Goal: Task Accomplishment & Management: Manage account settings

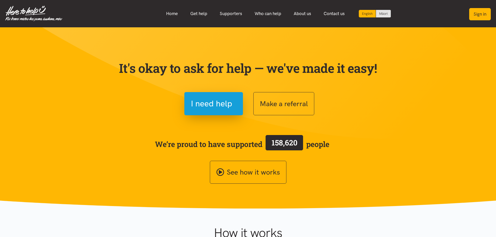
click at [484, 13] on button "Sign in" at bounding box center [480, 14] width 22 height 12
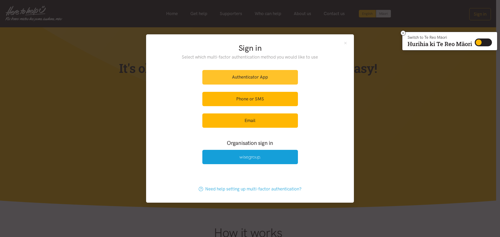
click at [232, 78] on link "Authenticator App" at bounding box center [250, 77] width 96 height 14
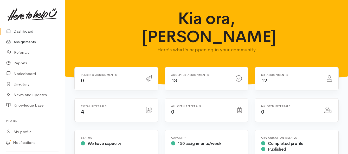
click at [31, 42] on link "Assignments" at bounding box center [32, 42] width 65 height 11
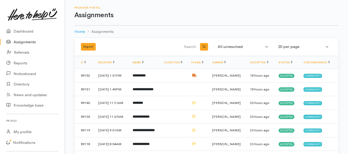
click at [27, 41] on link "Assignments" at bounding box center [32, 42] width 65 height 11
click at [28, 42] on link "Assignments" at bounding box center [32, 42] width 65 height 11
click at [30, 43] on link "Assignments" at bounding box center [32, 42] width 65 height 11
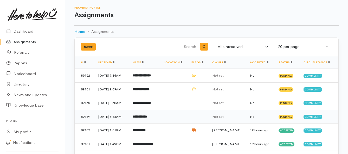
click at [145, 118] on b "**********" at bounding box center [140, 116] width 14 height 3
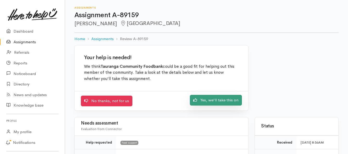
click at [197, 99] on icon at bounding box center [195, 100] width 4 height 4
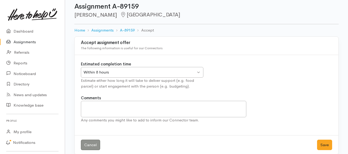
scroll to position [15, 0]
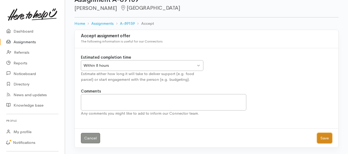
click at [319, 135] on button "Save" at bounding box center [324, 138] width 15 height 11
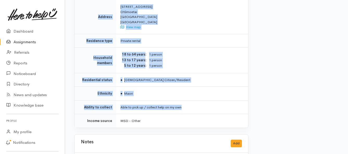
scroll to position [364, 0]
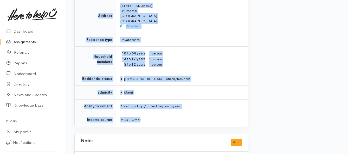
drag, startPoint x: 120, startPoint y: 40, endPoint x: 184, endPoint y: 107, distance: 92.8
copy div "**********"
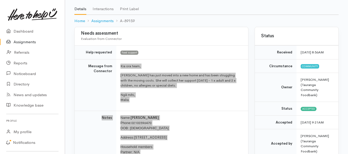
scroll to position [26, 0]
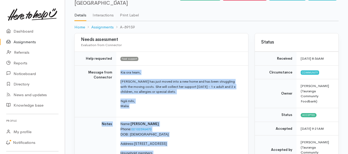
click at [31, 42] on link "Assignments" at bounding box center [32, 42] width 65 height 11
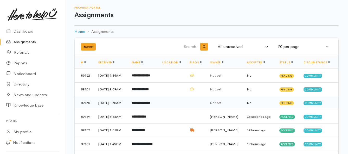
click at [150, 104] on b "**********" at bounding box center [141, 102] width 18 height 3
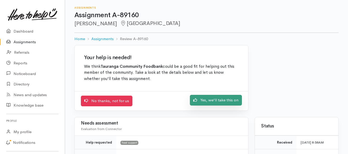
click at [206, 102] on link "Yes, we'll take this on" at bounding box center [216, 100] width 52 height 11
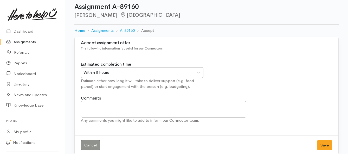
scroll to position [15, 0]
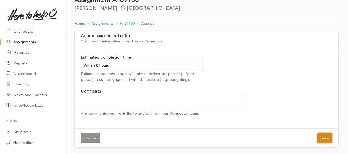
click at [321, 139] on button "Save" at bounding box center [324, 138] width 15 height 11
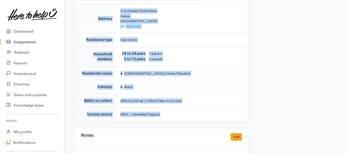
scroll to position [364, 0]
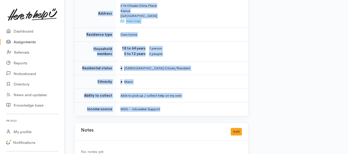
drag, startPoint x: 119, startPoint y: 66, endPoint x: 178, endPoint y: 100, distance: 68.2
copy div "**********"
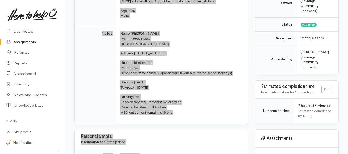
scroll to position [104, 0]
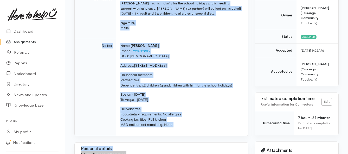
click at [27, 40] on link "Assignments" at bounding box center [32, 42] width 65 height 11
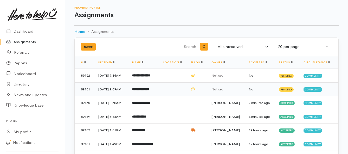
click at [149, 91] on b "**********" at bounding box center [140, 88] width 17 height 3
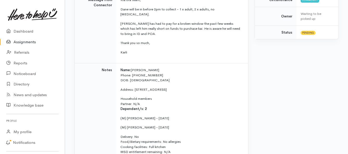
scroll to position [156, 0]
drag, startPoint x: 116, startPoint y: 113, endPoint x: 178, endPoint y: 121, distance: 62.7
click at [178, 121] on tr "Notes Name: Dane Faulkner Phone: 0224021043 DOB: 23/06/1989 Address: 61B Tangit…" at bounding box center [162, 117] width 174 height 109
click at [177, 124] on p "(M) Kahutia Faulkner - 04/11/2012" at bounding box center [181, 126] width 122 height 5
drag, startPoint x: 118, startPoint y: 112, endPoint x: 177, endPoint y: 120, distance: 60.0
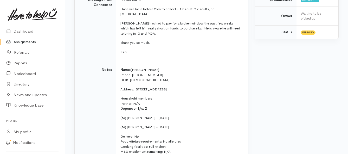
click at [177, 120] on td "Name: Dane Faulkner Phone: 0224021043 DOB: 23/06/1989 Address: 61B Tangitu Rd, …" at bounding box center [182, 117] width 132 height 109
copy td "(M) Punawai Faulkner - 07/06/2009 (M) Kahutia Faulkner - 04/11/2012"
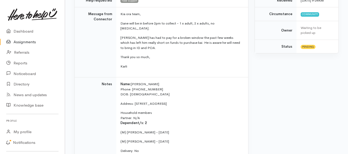
scroll to position [130, 0]
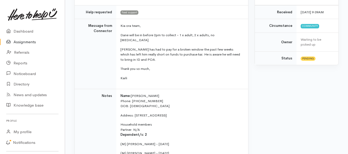
click at [175, 69] on td "Kia ora team, Dane will be in before 2pm to collect - 1 x adult, 2 x adults, no…" at bounding box center [182, 54] width 132 height 70
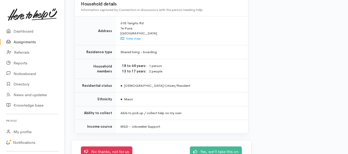
scroll to position [454, 0]
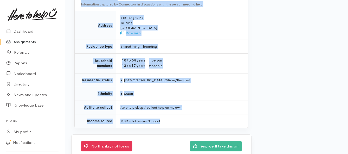
drag, startPoint x: 119, startPoint y: 27, endPoint x: 177, endPoint y: 108, distance: 99.4
copy div "**********"
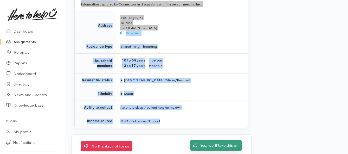
click at [202, 140] on link "Yes, we'll take this on" at bounding box center [216, 145] width 52 height 11
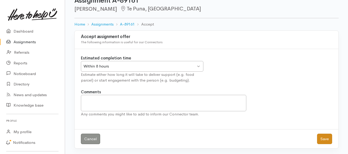
scroll to position [15, 0]
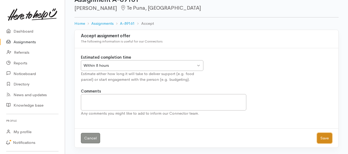
click at [327, 139] on button "Save" at bounding box center [324, 138] width 15 height 11
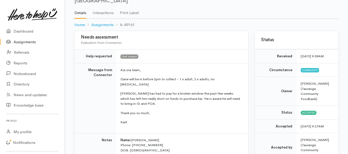
scroll to position [26, 0]
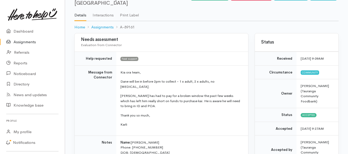
click at [30, 41] on link "Assignments" at bounding box center [32, 42] width 65 height 11
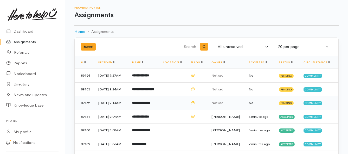
click at [144, 104] on b "**********" at bounding box center [141, 102] width 18 height 3
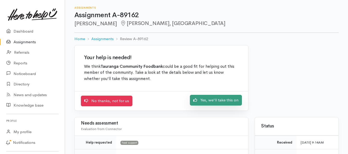
click at [203, 101] on link "Yes, we'll take this on" at bounding box center [216, 100] width 52 height 11
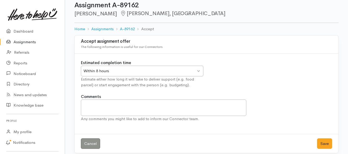
scroll to position [15, 0]
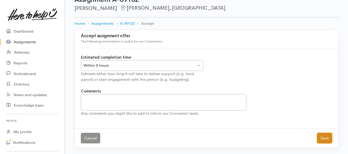
click at [323, 140] on button "Save" at bounding box center [324, 138] width 15 height 11
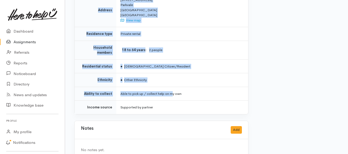
scroll to position [390, 0]
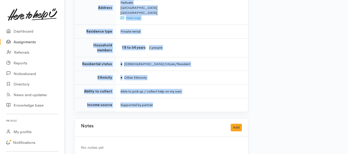
drag, startPoint x: 123, startPoint y: 46, endPoint x: 178, endPoint y: 97, distance: 74.8
copy div "**********"
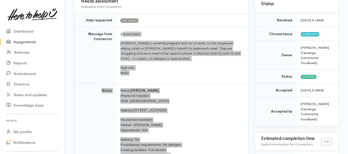
scroll to position [52, 0]
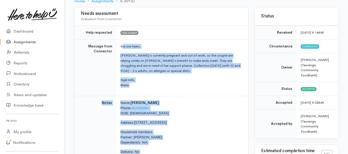
click at [25, 42] on link "Assignments" at bounding box center [32, 42] width 65 height 11
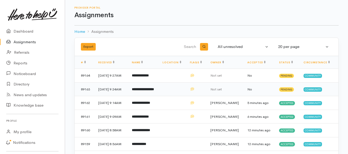
click at [149, 91] on b "**********" at bounding box center [143, 88] width 22 height 3
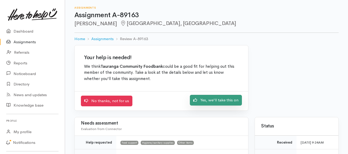
click at [201, 100] on link "Yes, we'll take this on" at bounding box center [216, 100] width 52 height 11
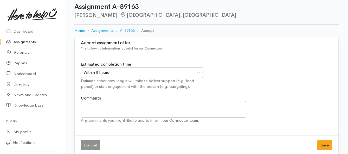
scroll to position [15, 0]
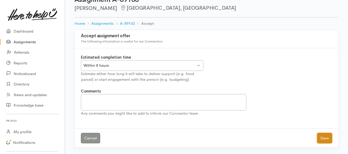
click at [321, 135] on button "Save" at bounding box center [324, 138] width 15 height 11
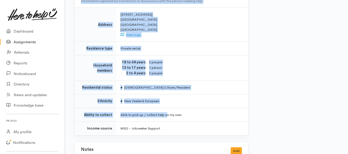
scroll to position [442, 0]
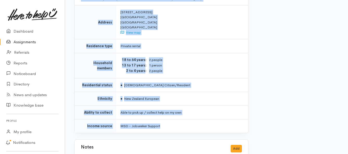
drag, startPoint x: 119, startPoint y: 72, endPoint x: 176, endPoint y: 111, distance: 69.3
copy div "**********"
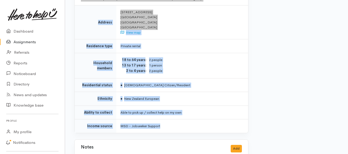
click at [17, 40] on link "Assignments" at bounding box center [32, 42] width 65 height 11
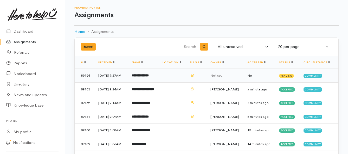
click at [148, 77] on b "**********" at bounding box center [140, 75] width 17 height 3
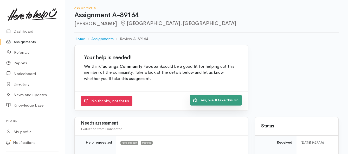
click at [229, 99] on link "Yes, we'll take this on" at bounding box center [216, 100] width 52 height 11
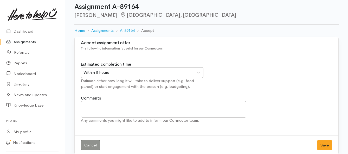
scroll to position [15, 0]
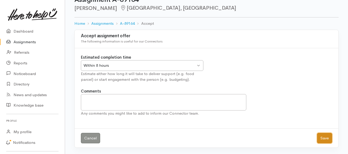
click at [319, 136] on button "Save" at bounding box center [324, 138] width 15 height 11
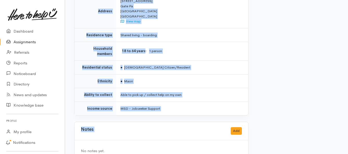
scroll to position [622, 0]
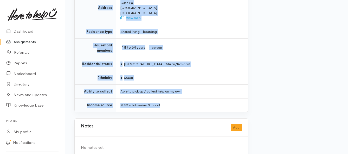
drag, startPoint x: 119, startPoint y: 41, endPoint x: 210, endPoint y: 98, distance: 107.7
copy div "Kia ora team, Horace will be in to collect before 2pm - 1 x adult, no food alle…"
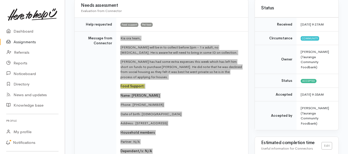
scroll to position [50, 0]
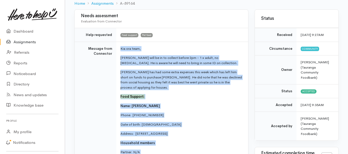
click at [19, 41] on link "Assignments" at bounding box center [32, 42] width 65 height 11
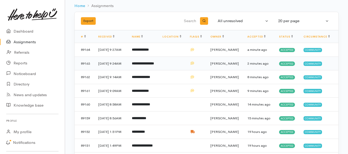
scroll to position [26, 0]
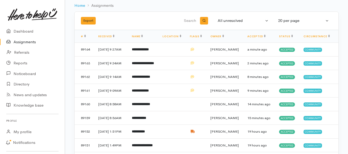
click at [20, 40] on link "Assignments" at bounding box center [32, 42] width 65 height 11
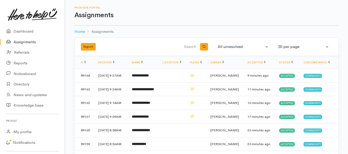
click at [24, 41] on link "Assignments" at bounding box center [32, 42] width 65 height 11
click at [149, 77] on b "**********" at bounding box center [140, 75] width 17 height 3
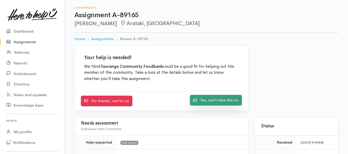
click at [201, 101] on link "Yes, we'll take this on" at bounding box center [216, 100] width 52 height 11
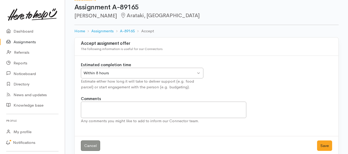
scroll to position [15, 0]
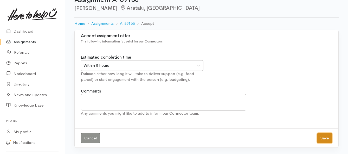
click at [326, 139] on button "Save" at bounding box center [324, 138] width 15 height 11
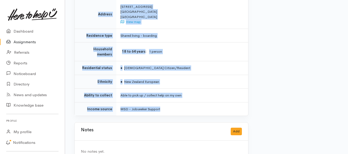
scroll to position [390, 0]
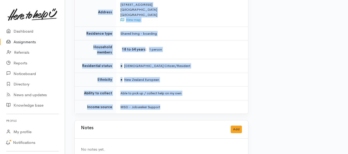
drag, startPoint x: 121, startPoint y: 66, endPoint x: 179, endPoint y: 95, distance: 65.1
copy div "**********"
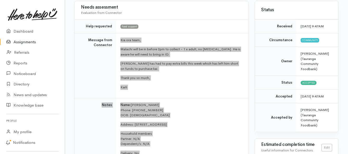
scroll to position [52, 0]
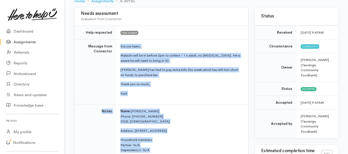
click at [16, 42] on link "Assignments" at bounding box center [32, 42] width 65 height 11
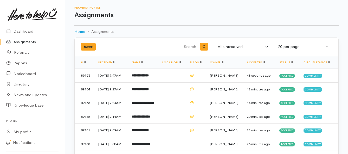
click at [25, 42] on link "Assignments" at bounding box center [32, 42] width 65 height 11
click at [27, 42] on link "Assignments" at bounding box center [32, 42] width 65 height 11
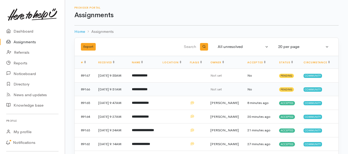
click at [148, 91] on b "**********" at bounding box center [140, 88] width 16 height 3
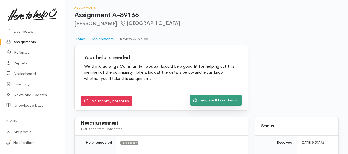
click at [205, 100] on link "Yes, we'll take this on" at bounding box center [216, 100] width 52 height 11
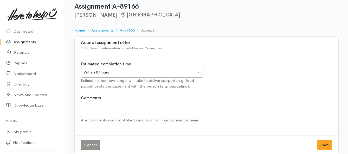
scroll to position [15, 0]
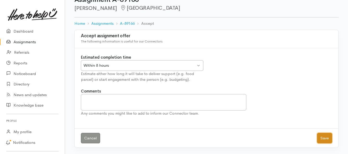
click at [327, 137] on button "Save" at bounding box center [324, 138] width 15 height 11
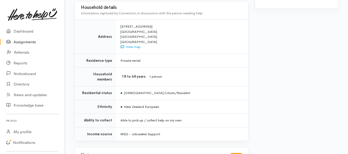
scroll to position [338, 0]
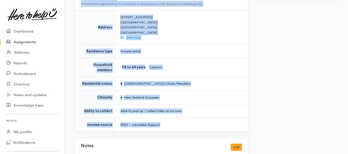
drag, startPoint x: 118, startPoint y: 66, endPoint x: 173, endPoint y: 106, distance: 68.0
copy div "**********"
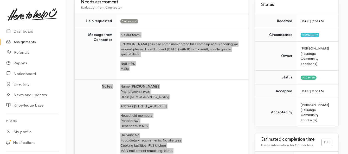
scroll to position [52, 0]
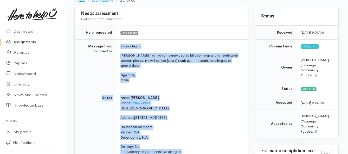
drag, startPoint x: 22, startPoint y: 44, endPoint x: 24, endPoint y: 42, distance: 3.5
click at [22, 44] on link "Assignments" at bounding box center [32, 42] width 65 height 11
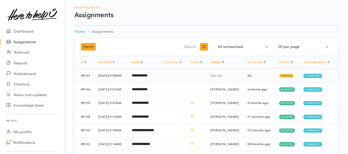
click at [142, 77] on b "**********" at bounding box center [140, 75] width 16 height 3
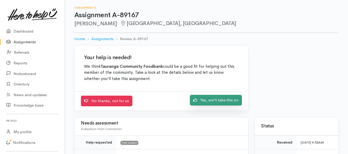
click at [210, 101] on link "Yes, we'll take this on" at bounding box center [216, 100] width 52 height 11
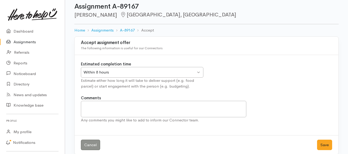
scroll to position [15, 0]
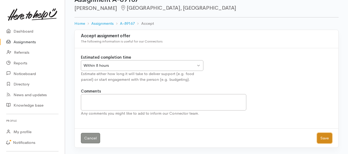
click at [326, 141] on button "Save" at bounding box center [324, 138] width 15 height 11
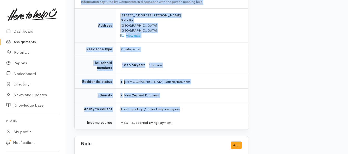
scroll to position [390, 0]
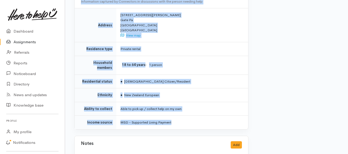
drag, startPoint x: 121, startPoint y: 67, endPoint x: 184, endPoint y: 109, distance: 75.4
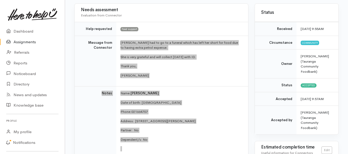
scroll to position [52, 0]
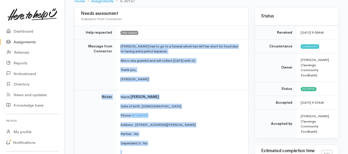
click at [30, 41] on link "Assignments" at bounding box center [32, 42] width 65 height 11
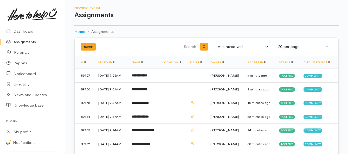
click at [23, 42] on link "Assignments" at bounding box center [32, 42] width 65 height 11
click at [31, 43] on link "Assignments" at bounding box center [32, 42] width 65 height 11
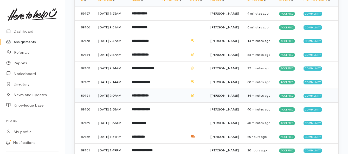
scroll to position [78, 0]
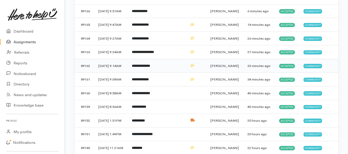
click at [140, 67] on b "**********" at bounding box center [141, 65] width 18 height 3
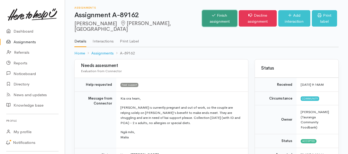
click at [202, 19] on link "Finish assignment" at bounding box center [219, 18] width 35 height 16
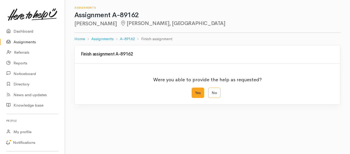
drag, startPoint x: 200, startPoint y: 94, endPoint x: 166, endPoint y: 90, distance: 33.8
click at [200, 94] on label "Yes" at bounding box center [198, 92] width 12 height 11
click at [195, 91] on input "Yes" at bounding box center [193, 88] width 3 height 3
radio input "true"
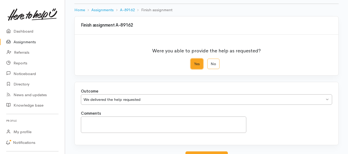
scroll to position [73, 0]
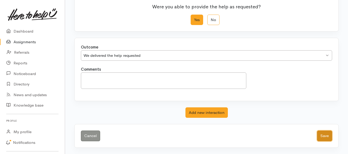
click at [327, 136] on button "Save" at bounding box center [324, 135] width 15 height 11
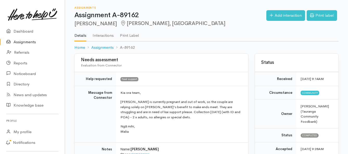
click at [20, 43] on link "Assignments" at bounding box center [32, 42] width 65 height 11
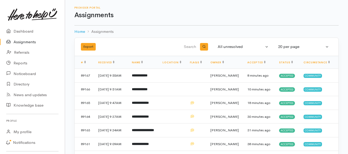
click at [22, 42] on link "Assignments" at bounding box center [32, 42] width 65 height 11
click at [29, 43] on link "Assignments" at bounding box center [32, 42] width 65 height 11
click at [139, 77] on b "**********" at bounding box center [140, 75] width 16 height 3
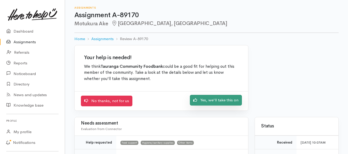
click at [207, 99] on link "Yes, we'll take this on" at bounding box center [216, 100] width 52 height 11
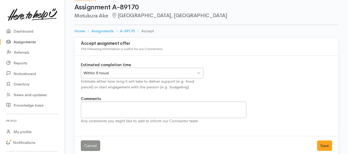
scroll to position [15, 0]
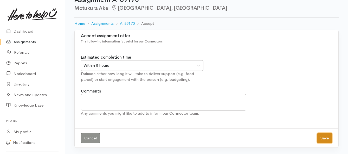
drag, startPoint x: 327, startPoint y: 137, endPoint x: 291, endPoint y: 128, distance: 36.7
click at [326, 137] on button "Save" at bounding box center [324, 138] width 15 height 11
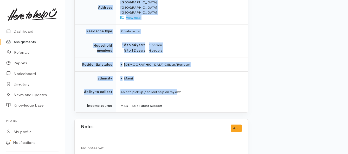
scroll to position [437, 0]
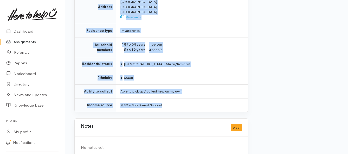
drag, startPoint x: 119, startPoint y: 40, endPoint x: 181, endPoint y: 91, distance: 80.3
copy div "**********"
click at [18, 41] on link "Assignments" at bounding box center [32, 42] width 65 height 11
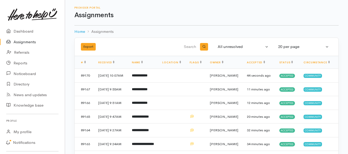
click at [29, 42] on link "Assignments" at bounding box center [32, 42] width 65 height 11
click at [27, 42] on link "Assignments" at bounding box center [32, 42] width 65 height 11
click at [19, 44] on link "Assignments" at bounding box center [32, 42] width 65 height 11
click at [26, 42] on link "Assignments" at bounding box center [32, 42] width 65 height 11
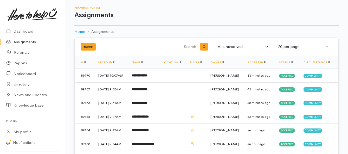
click at [29, 43] on link "Assignments" at bounding box center [32, 42] width 65 height 11
click at [29, 42] on link "Assignments" at bounding box center [32, 42] width 65 height 11
click at [25, 43] on link "Assignments" at bounding box center [32, 42] width 65 height 11
click at [25, 41] on link "Assignments" at bounding box center [32, 42] width 65 height 11
click at [27, 42] on link "Assignments" at bounding box center [32, 42] width 65 height 11
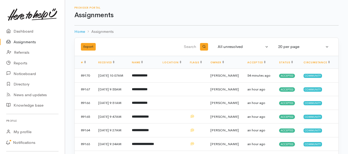
click at [22, 40] on link "Assignments" at bounding box center [32, 42] width 65 height 11
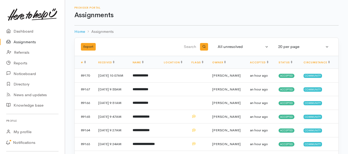
click at [30, 41] on link "Assignments" at bounding box center [32, 42] width 65 height 11
click at [149, 74] on b "**********" at bounding box center [143, 75] width 23 height 3
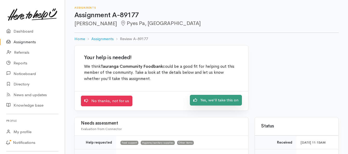
click at [211, 102] on link "Yes, we'll take this on" at bounding box center [216, 100] width 52 height 11
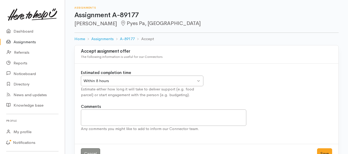
scroll to position [15, 0]
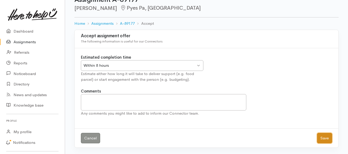
drag, startPoint x: 321, startPoint y: 137, endPoint x: 317, endPoint y: 135, distance: 4.1
click at [321, 137] on button "Save" at bounding box center [324, 138] width 15 height 11
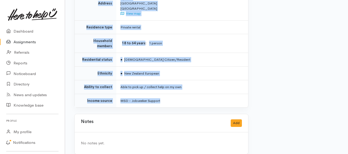
scroll to position [414, 0]
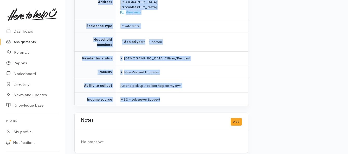
drag, startPoint x: 120, startPoint y: 44, endPoint x: 181, endPoint y: 90, distance: 75.8
copy div "**********"
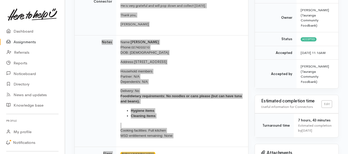
scroll to position [76, 0]
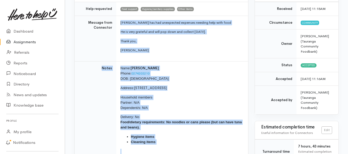
click at [28, 40] on link "Assignments" at bounding box center [32, 42] width 65 height 11
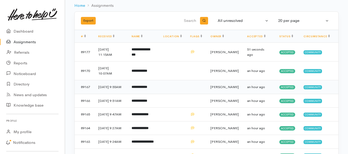
scroll to position [52, 0]
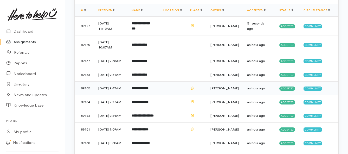
click at [144, 90] on b "**********" at bounding box center [140, 87] width 17 height 3
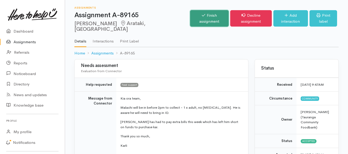
click at [192, 17] on link "Finish assignment" at bounding box center [209, 18] width 39 height 16
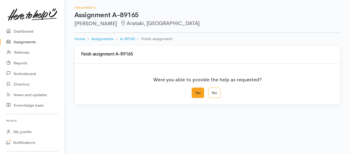
click at [198, 92] on label "Yes" at bounding box center [198, 92] width 12 height 11
click at [195, 91] on input "Yes" at bounding box center [193, 88] width 3 height 3
radio input "true"
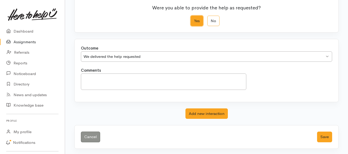
scroll to position [73, 0]
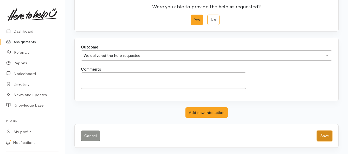
click at [323, 136] on button "Save" at bounding box center [324, 135] width 15 height 11
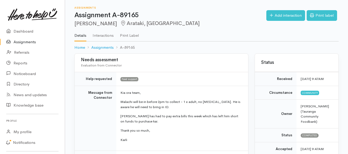
click at [27, 41] on link "Assignments" at bounding box center [32, 42] width 65 height 11
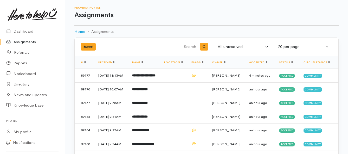
click at [26, 41] on link "Assignments" at bounding box center [32, 42] width 65 height 11
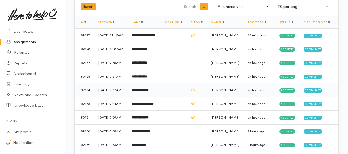
scroll to position [52, 0]
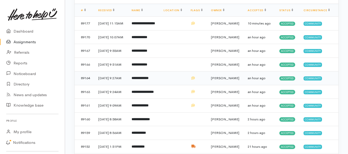
click at [149, 80] on b "**********" at bounding box center [140, 77] width 17 height 3
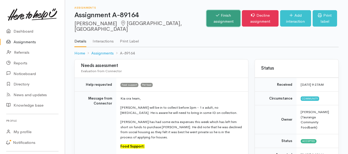
click at [207, 16] on link "Finish assignment" at bounding box center [224, 18] width 34 height 16
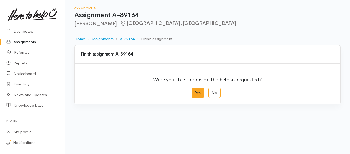
click at [202, 93] on label "Yes" at bounding box center [198, 92] width 12 height 11
click at [195, 91] on input "Yes" at bounding box center [193, 88] width 3 height 3
radio input "true"
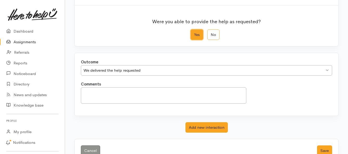
scroll to position [73, 0]
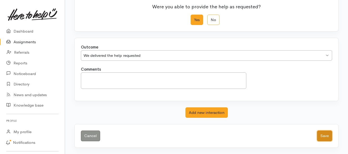
click at [326, 136] on button "Save" at bounding box center [324, 135] width 15 height 11
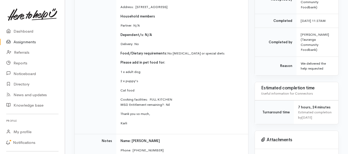
scroll to position [182, 0]
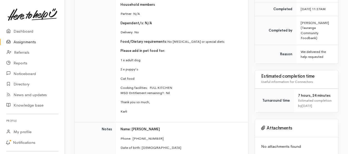
click at [28, 42] on link "Assignments" at bounding box center [32, 42] width 65 height 11
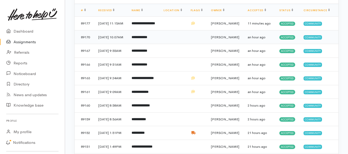
scroll to position [78, 0]
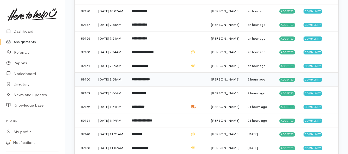
click at [150, 81] on b "**********" at bounding box center [141, 79] width 18 height 3
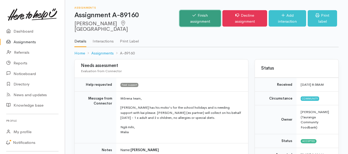
click at [187, 16] on link "Finish assignment" at bounding box center [200, 18] width 41 height 16
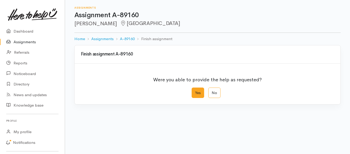
click at [197, 93] on label "Yes" at bounding box center [198, 92] width 12 height 11
click at [195, 91] on input "Yes" at bounding box center [193, 88] width 3 height 3
radio input "true"
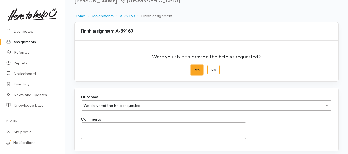
scroll to position [73, 0]
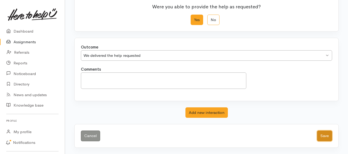
click at [321, 135] on button "Save" at bounding box center [324, 135] width 15 height 11
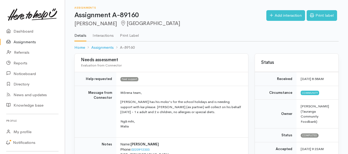
click at [15, 42] on link "Assignments" at bounding box center [32, 42] width 65 height 11
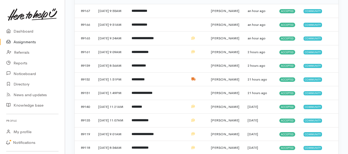
scroll to position [104, 0]
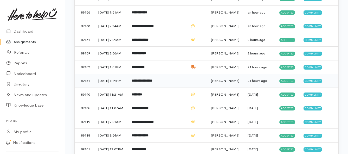
click at [158, 88] on td "**********" at bounding box center [144, 81] width 32 height 14
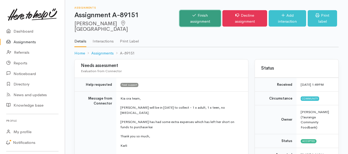
click at [191, 16] on link "Finish assignment" at bounding box center [200, 18] width 41 height 16
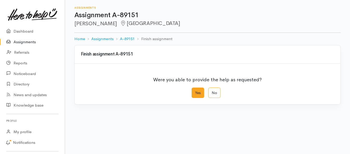
click at [196, 94] on label "Yes" at bounding box center [198, 92] width 12 height 11
click at [195, 91] on input "Yes" at bounding box center [193, 88] width 3 height 3
radio input "true"
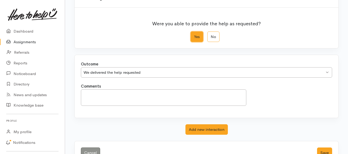
scroll to position [73, 0]
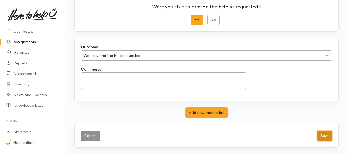
drag, startPoint x: 327, startPoint y: 135, endPoint x: 250, endPoint y: 116, distance: 79.0
click at [327, 135] on button "Save" at bounding box center [324, 135] width 15 height 11
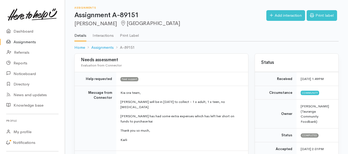
click at [33, 43] on link "Assignments" at bounding box center [32, 42] width 65 height 11
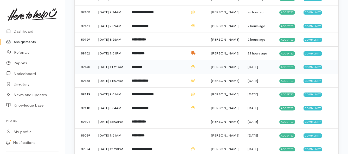
scroll to position [130, 0]
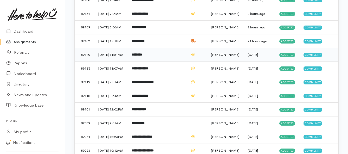
click at [159, 62] on td "********" at bounding box center [144, 55] width 32 height 14
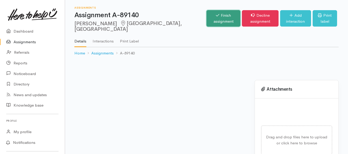
click at [207, 17] on link "Finish assignment" at bounding box center [224, 18] width 34 height 16
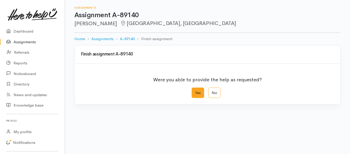
click at [196, 92] on label "Yes" at bounding box center [198, 92] width 12 height 11
click at [195, 91] on input "Yes" at bounding box center [193, 88] width 3 height 3
radio input "true"
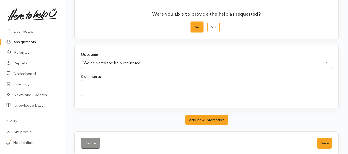
scroll to position [73, 0]
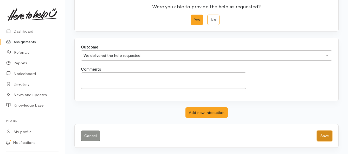
click at [321, 136] on button "Save" at bounding box center [324, 135] width 15 height 11
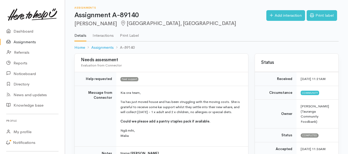
click at [24, 41] on link "Assignments" at bounding box center [32, 42] width 65 height 11
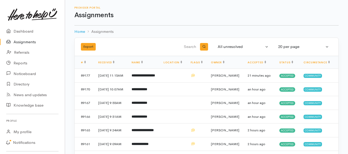
click at [24, 42] on link "Assignments" at bounding box center [32, 42] width 65 height 11
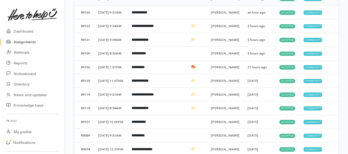
scroll to position [130, 0]
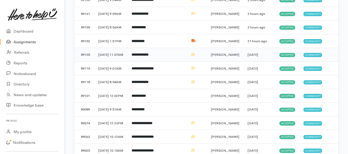
click at [149, 56] on b "**********" at bounding box center [140, 54] width 17 height 3
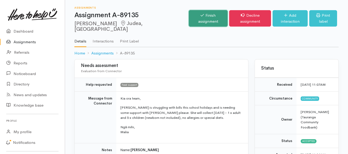
click at [189, 15] on link "Finish assignment" at bounding box center [208, 18] width 39 height 16
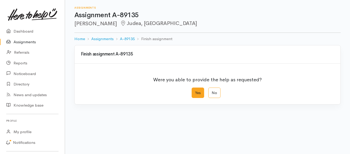
click at [200, 92] on label "Yes" at bounding box center [198, 92] width 12 height 11
click at [195, 91] on input "Yes" at bounding box center [193, 88] width 3 height 3
radio input "true"
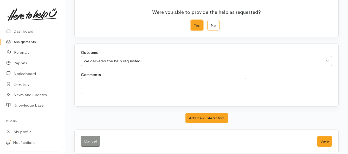
scroll to position [73, 0]
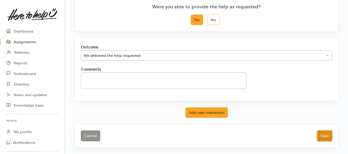
click at [323, 138] on button "Save" at bounding box center [324, 135] width 15 height 11
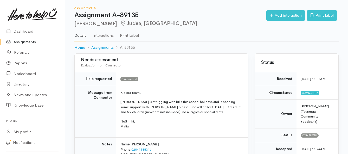
click at [31, 42] on link "Assignments" at bounding box center [32, 42] width 65 height 11
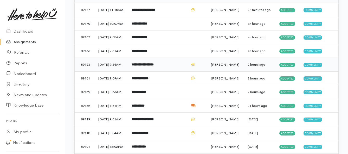
scroll to position [104, 0]
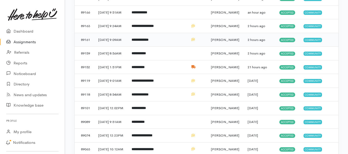
click at [149, 41] on b "**********" at bounding box center [140, 39] width 17 height 3
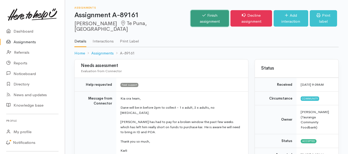
drag, startPoint x: 180, startPoint y: 18, endPoint x: 178, endPoint y: 23, distance: 5.1
click at [191, 18] on link "Finish assignment" at bounding box center [210, 18] width 38 height 16
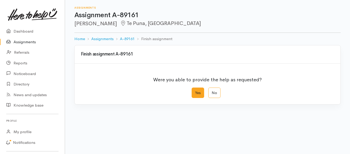
click at [193, 94] on label "Yes" at bounding box center [198, 92] width 12 height 11
click at [193, 91] on input "Yes" at bounding box center [193, 88] width 3 height 3
radio input "true"
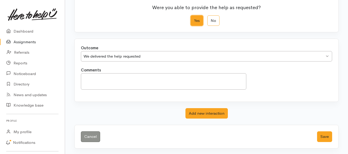
scroll to position [73, 0]
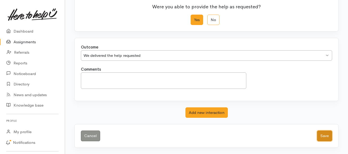
click at [320, 134] on button "Save" at bounding box center [324, 135] width 15 height 11
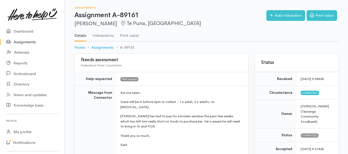
click at [35, 41] on link "Assignments" at bounding box center [32, 42] width 65 height 11
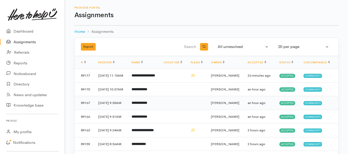
click at [145, 104] on b "**********" at bounding box center [140, 102] width 16 height 3
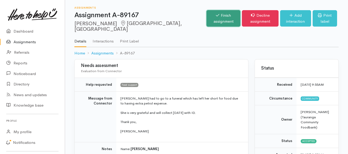
click at [207, 17] on link "Finish assignment" at bounding box center [224, 18] width 34 height 16
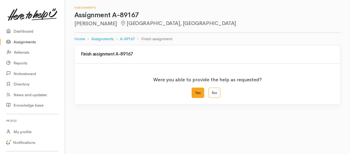
click at [199, 91] on label "Yes" at bounding box center [198, 92] width 12 height 11
click at [195, 91] on input "Yes" at bounding box center [193, 88] width 3 height 3
radio input "true"
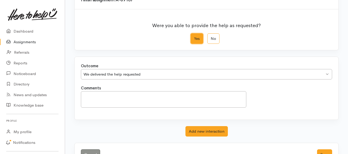
scroll to position [73, 0]
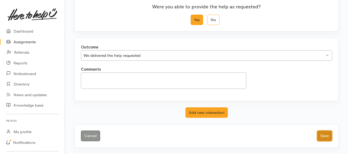
click at [323, 135] on button "Save" at bounding box center [324, 135] width 15 height 11
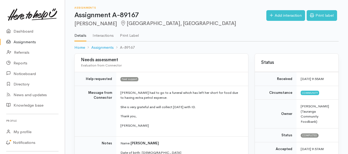
click at [33, 42] on link "Assignments" at bounding box center [32, 42] width 65 height 11
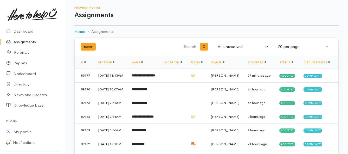
click at [24, 41] on link "Assignments" at bounding box center [32, 42] width 65 height 11
click at [15, 41] on link "Assignments" at bounding box center [32, 42] width 65 height 11
click at [21, 44] on link "Assignments" at bounding box center [32, 42] width 65 height 11
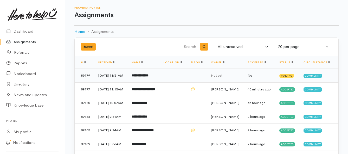
click at [148, 77] on b "**********" at bounding box center [140, 75] width 17 height 3
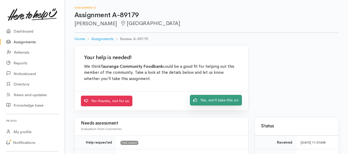
click at [197, 103] on link "Yes, we'll take this on" at bounding box center [216, 100] width 52 height 11
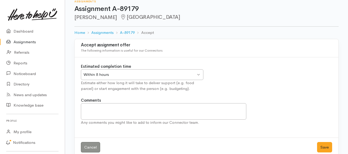
scroll to position [15, 0]
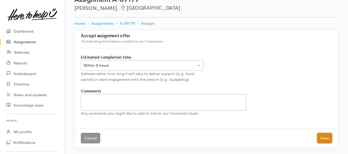
click at [320, 136] on button "Save" at bounding box center [324, 138] width 15 height 11
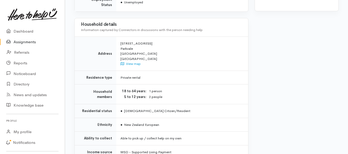
scroll to position [338, 0]
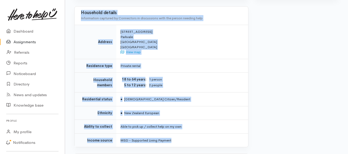
drag, startPoint x: 118, startPoint y: 66, endPoint x: 183, endPoint y: 125, distance: 87.5
copy div "**********"
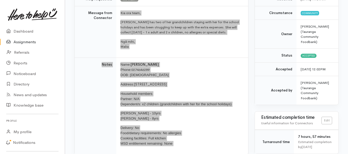
scroll to position [52, 0]
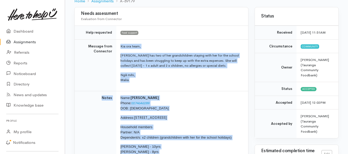
click at [28, 42] on link "Assignments" at bounding box center [32, 42] width 65 height 11
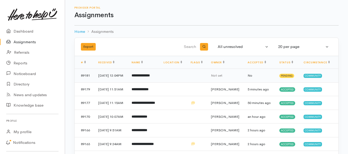
click at [143, 80] on td "**********" at bounding box center [144, 76] width 32 height 14
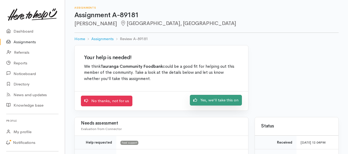
click at [200, 99] on link "Yes, we'll take this on" at bounding box center [216, 100] width 52 height 11
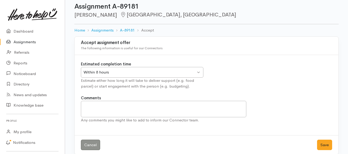
scroll to position [15, 0]
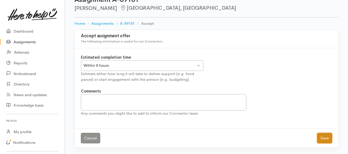
click at [321, 136] on button "Save" at bounding box center [324, 138] width 15 height 11
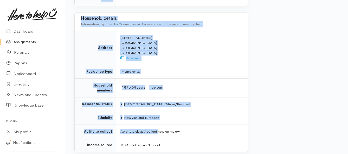
scroll to position [364, 0]
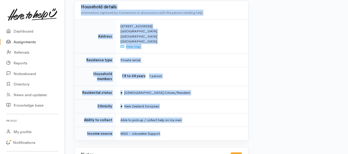
drag, startPoint x: 118, startPoint y: 98, endPoint x: 169, endPoint y: 123, distance: 57.0
copy div "**********"
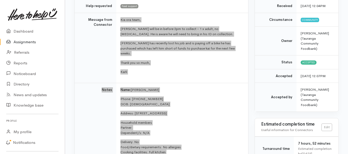
scroll to position [78, 0]
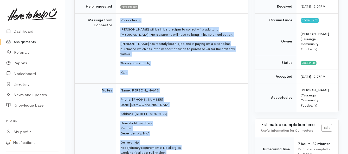
click at [32, 41] on link "Assignments" at bounding box center [32, 42] width 65 height 11
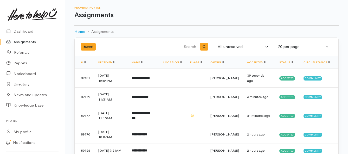
click at [23, 40] on link "Assignments" at bounding box center [32, 42] width 65 height 11
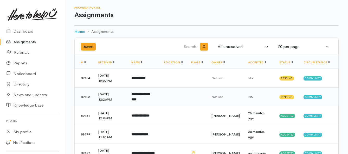
click at [144, 98] on b "**********" at bounding box center [140, 96] width 18 height 9
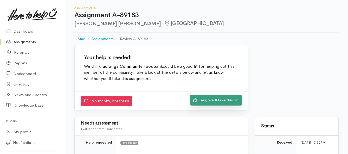
click at [227, 100] on link "Yes, we'll take this on" at bounding box center [216, 100] width 52 height 11
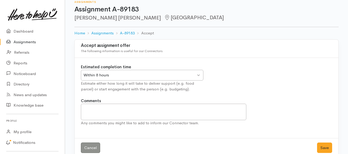
scroll to position [15, 0]
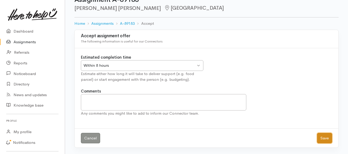
click at [322, 137] on button "Save" at bounding box center [324, 138] width 15 height 11
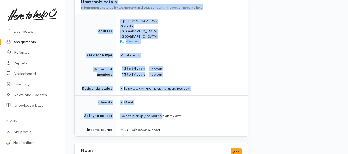
scroll to position [388, 0]
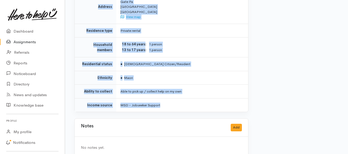
drag, startPoint x: 118, startPoint y: 67, endPoint x: 170, endPoint y: 97, distance: 59.6
copy div "**********"
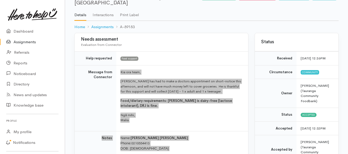
scroll to position [0, 0]
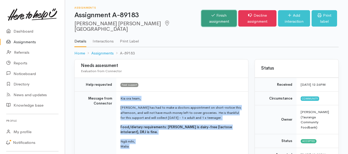
click at [201, 18] on link "Finish assignment" at bounding box center [218, 18] width 35 height 16
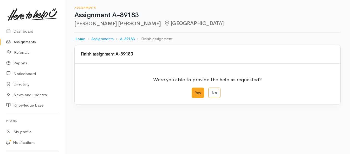
click at [198, 97] on label "Yes" at bounding box center [198, 92] width 12 height 11
click at [195, 91] on input "Yes" at bounding box center [193, 88] width 3 height 3
radio input "true"
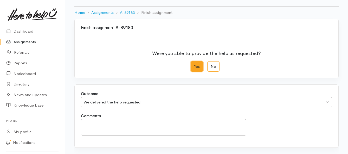
scroll to position [73, 0]
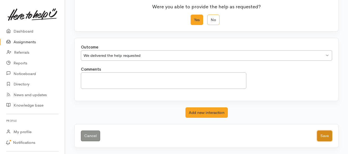
click at [324, 138] on button "Save" at bounding box center [324, 135] width 15 height 11
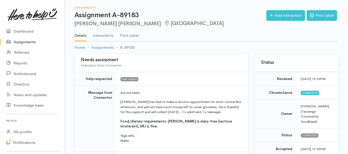
click at [27, 41] on link "Assignments" at bounding box center [32, 42] width 65 height 11
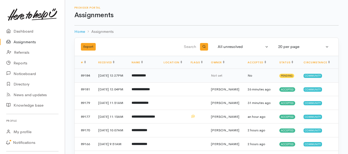
click at [146, 77] on b "**********" at bounding box center [139, 75] width 14 height 3
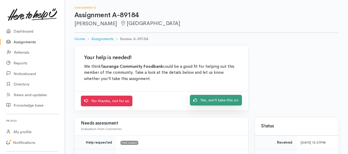
click at [199, 102] on link "Yes, we'll take this on" at bounding box center [216, 100] width 52 height 11
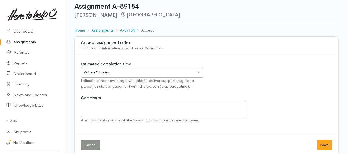
scroll to position [15, 0]
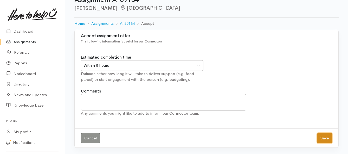
click at [323, 138] on button "Save" at bounding box center [324, 138] width 15 height 11
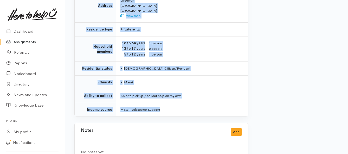
scroll to position [389, 0]
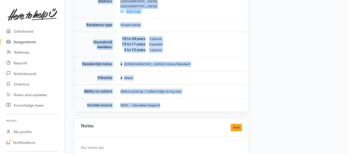
drag, startPoint x: 121, startPoint y: 67, endPoint x: 171, endPoint y: 100, distance: 59.6
copy div "**********"
click at [30, 43] on link "Assignments" at bounding box center [32, 42] width 65 height 11
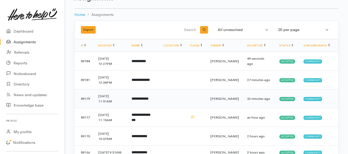
scroll to position [26, 0]
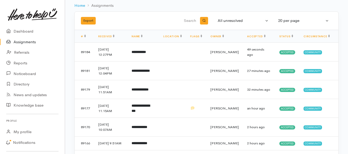
click at [23, 41] on link "Assignments" at bounding box center [32, 42] width 65 height 11
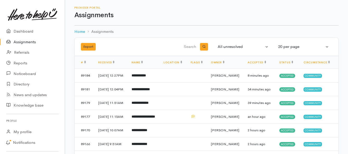
click at [22, 42] on link "Assignments" at bounding box center [32, 42] width 65 height 11
click at [142, 77] on b "**********" at bounding box center [139, 75] width 14 height 3
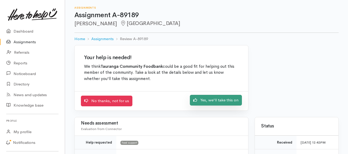
click at [196, 95] on link "Yes, we'll take this on" at bounding box center [216, 100] width 52 height 11
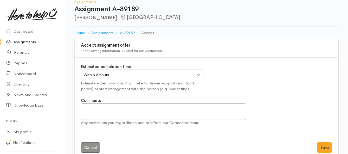
scroll to position [15, 0]
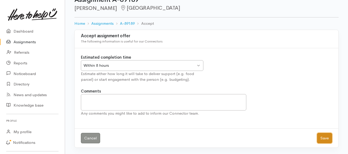
click at [322, 137] on button "Save" at bounding box center [324, 138] width 15 height 11
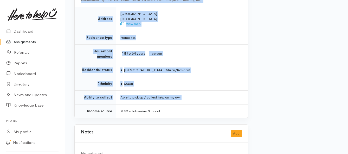
scroll to position [416, 0]
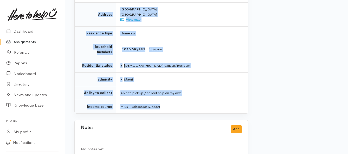
drag, startPoint x: 117, startPoint y: 38, endPoint x: 195, endPoint y: 90, distance: 94.1
copy div "**********"
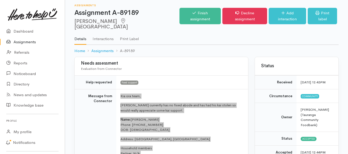
scroll to position [0, 0]
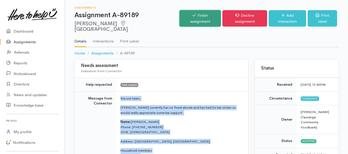
click at [182, 17] on link "Finish assignment" at bounding box center [200, 18] width 41 height 16
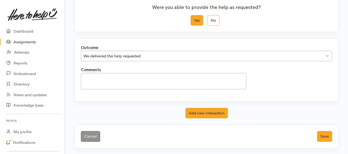
scroll to position [73, 0]
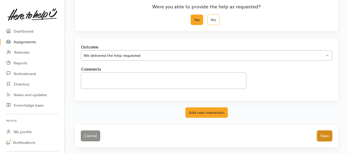
click at [321, 132] on button "Save" at bounding box center [324, 135] width 15 height 11
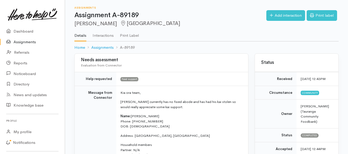
click at [33, 43] on link "Assignments" at bounding box center [32, 42] width 65 height 11
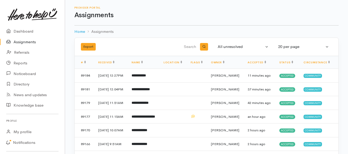
click at [20, 39] on link "Assignments" at bounding box center [32, 42] width 65 height 11
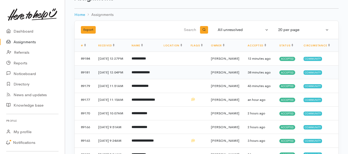
scroll to position [26, 0]
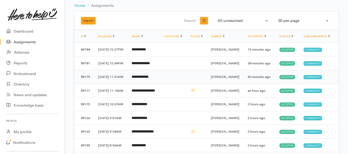
click at [149, 78] on b "**********" at bounding box center [140, 76] width 17 height 3
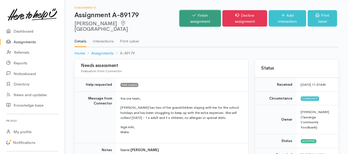
click at [186, 17] on link "Finish assignment" at bounding box center [200, 18] width 41 height 16
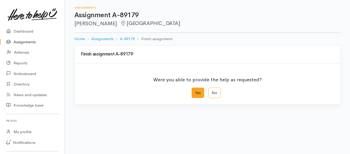
click at [199, 93] on label "Yes" at bounding box center [198, 92] width 12 height 11
click at [195, 91] on input "Yes" at bounding box center [193, 88] width 3 height 3
radio input "true"
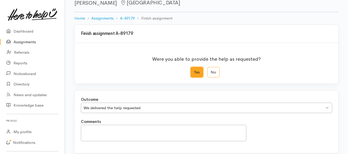
scroll to position [73, 0]
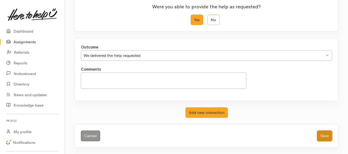
click at [319, 134] on button "Save" at bounding box center [324, 135] width 15 height 11
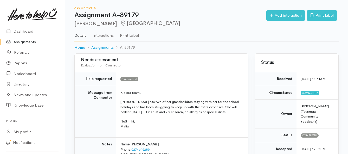
click at [24, 44] on link "Assignments" at bounding box center [32, 42] width 65 height 11
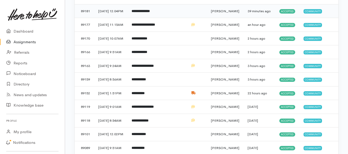
scroll to position [104, 0]
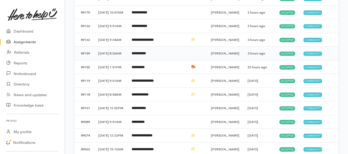
click at [140, 55] on b "**********" at bounding box center [139, 53] width 14 height 3
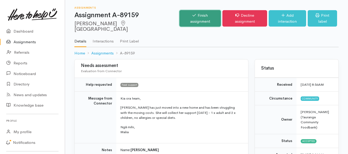
click at [198, 17] on link "Finish assignment" at bounding box center [200, 18] width 41 height 16
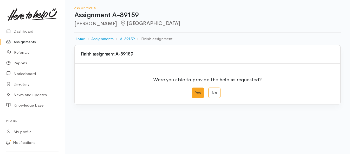
click at [199, 91] on label "Yes" at bounding box center [198, 92] width 12 height 11
click at [195, 91] on input "Yes" at bounding box center [193, 88] width 3 height 3
radio input "true"
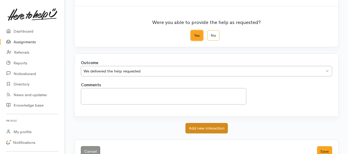
scroll to position [73, 0]
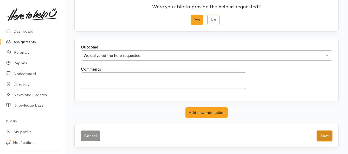
click at [323, 134] on button "Save" at bounding box center [324, 135] width 15 height 11
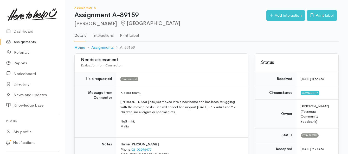
click at [31, 43] on link "Assignments" at bounding box center [32, 42] width 65 height 11
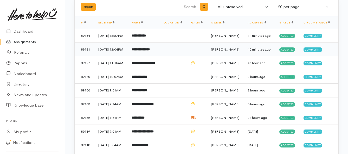
scroll to position [52, 0]
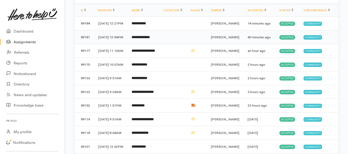
click at [146, 80] on b "**********" at bounding box center [140, 77] width 16 height 3
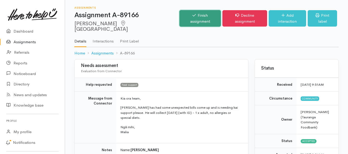
click at [185, 13] on link "Finish assignment" at bounding box center [200, 18] width 41 height 16
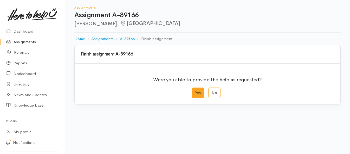
click at [195, 96] on label "Yes" at bounding box center [198, 92] width 12 height 11
click at [195, 91] on input "Yes" at bounding box center [193, 88] width 3 height 3
radio input "true"
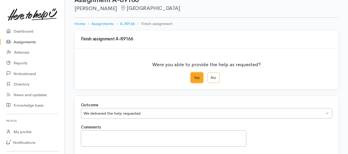
scroll to position [73, 0]
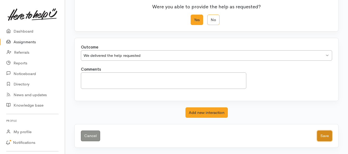
click at [328, 133] on button "Save" at bounding box center [324, 135] width 15 height 11
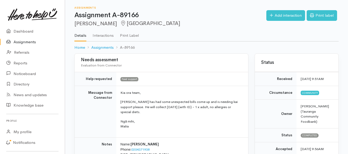
drag, startPoint x: 24, startPoint y: 42, endPoint x: 29, endPoint y: 45, distance: 5.6
click at [24, 42] on link "Assignments" at bounding box center [32, 42] width 65 height 11
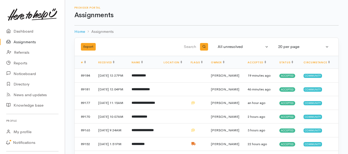
click at [31, 42] on link "Assignments" at bounding box center [32, 42] width 65 height 11
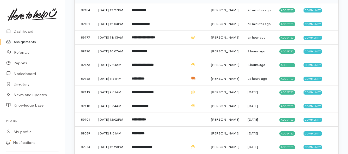
scroll to position [78, 0]
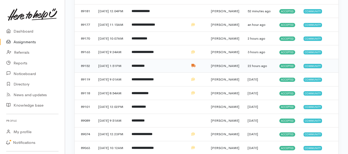
click at [144, 73] on td "**********" at bounding box center [144, 66] width 32 height 14
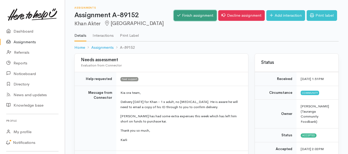
click at [190, 17] on link "Finish assignment" at bounding box center [195, 15] width 43 height 11
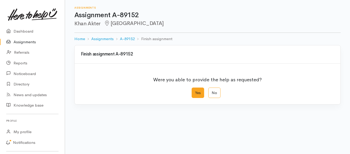
click at [198, 94] on label "Yes" at bounding box center [198, 92] width 12 height 11
click at [195, 91] on input "Yes" at bounding box center [193, 88] width 3 height 3
radio input "true"
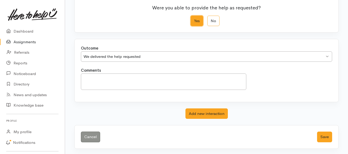
scroll to position [73, 0]
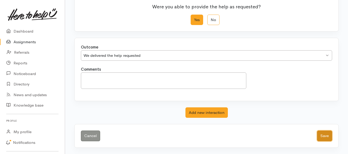
click at [320, 137] on button "Save" at bounding box center [324, 135] width 15 height 11
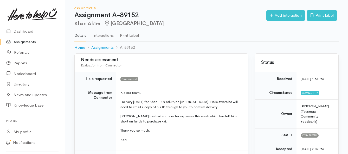
click at [32, 44] on link "Assignments" at bounding box center [32, 42] width 65 height 11
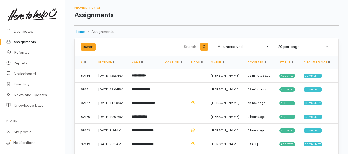
click at [27, 42] on link "Assignments" at bounding box center [32, 42] width 65 height 11
click at [21, 41] on link "Assignments" at bounding box center [32, 42] width 65 height 11
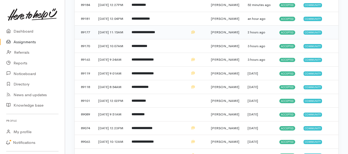
scroll to position [78, 0]
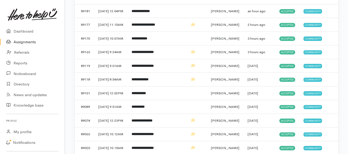
click at [17, 44] on link "Assignments" at bounding box center [32, 42] width 65 height 11
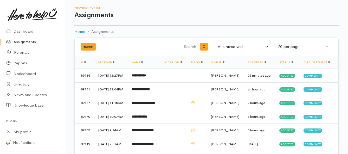
click at [27, 42] on link "Assignments" at bounding box center [32, 42] width 65 height 11
click at [33, 42] on link "Assignments" at bounding box center [32, 42] width 65 height 11
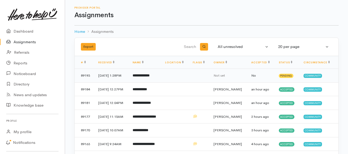
click at [150, 77] on b "**********" at bounding box center [141, 75] width 17 height 3
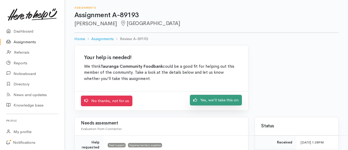
click at [200, 101] on link "Yes, we'll take this on" at bounding box center [216, 100] width 52 height 11
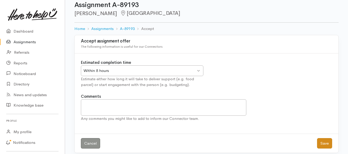
scroll to position [15, 0]
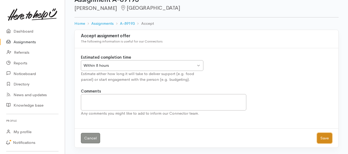
click at [324, 137] on button "Save" at bounding box center [324, 138] width 15 height 11
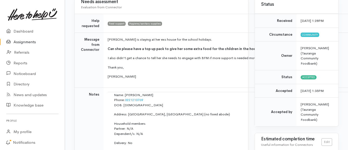
scroll to position [52, 0]
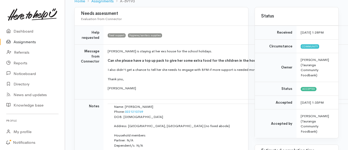
click at [27, 43] on link "Assignments" at bounding box center [32, 42] width 65 height 11
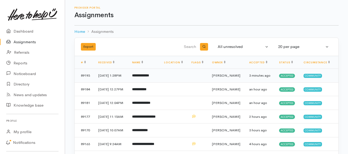
click at [137, 77] on td "**********" at bounding box center [144, 76] width 32 height 14
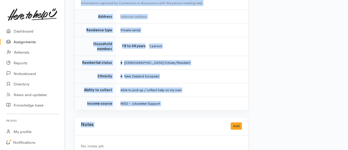
scroll to position [371, 0]
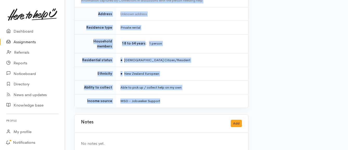
drag, startPoint x: 105, startPoint y: 71, endPoint x: 171, endPoint y: 92, distance: 69.1
copy div "**********"
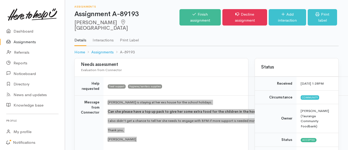
scroll to position [0, 0]
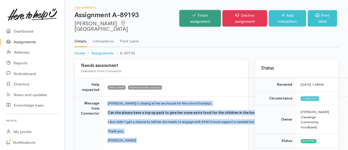
click at [181, 16] on link "Finish assignment" at bounding box center [200, 18] width 41 height 16
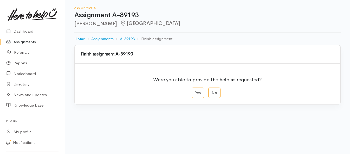
click at [196, 90] on label "Yes" at bounding box center [198, 92] width 12 height 11
click at [195, 90] on input "Yes" at bounding box center [193, 88] width 3 height 3
radio input "true"
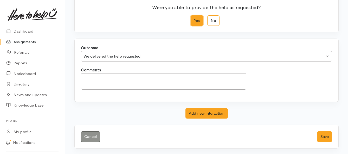
scroll to position [73, 0]
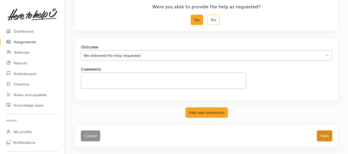
click at [322, 138] on button "Save" at bounding box center [324, 135] width 15 height 11
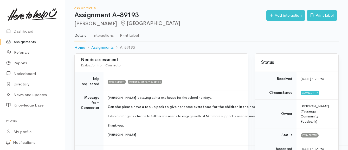
click at [33, 42] on link "Assignments" at bounding box center [32, 42] width 65 height 11
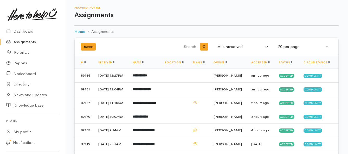
click at [29, 41] on link "Assignments" at bounding box center [32, 42] width 65 height 11
click at [26, 40] on link "Assignments" at bounding box center [32, 42] width 65 height 11
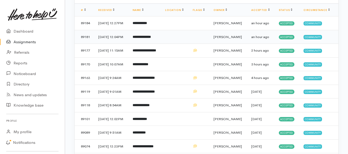
scroll to position [78, 0]
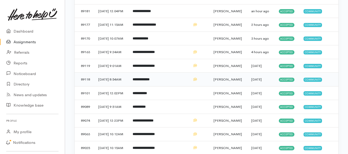
click at [150, 81] on b "**********" at bounding box center [141, 79] width 17 height 3
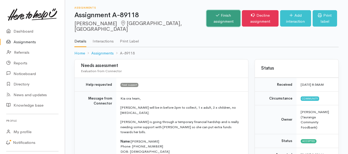
click at [207, 14] on link "Finish assignment" at bounding box center [224, 18] width 34 height 16
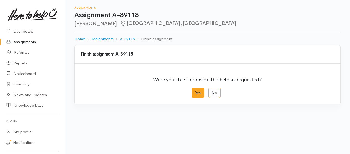
click at [195, 90] on label "Yes" at bounding box center [198, 92] width 12 height 11
click at [195, 90] on input "Yes" at bounding box center [193, 88] width 3 height 3
radio input "true"
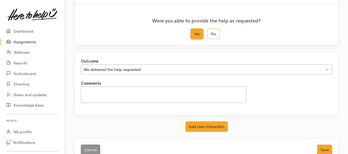
scroll to position [73, 0]
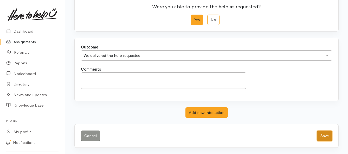
click at [326, 139] on button "Save" at bounding box center [324, 135] width 15 height 11
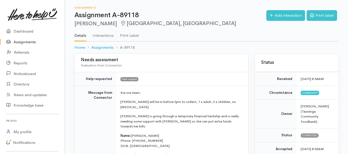
click at [31, 41] on link "Assignments" at bounding box center [32, 42] width 65 height 11
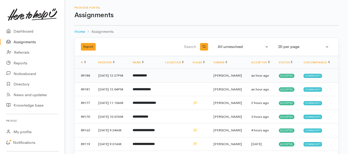
click at [147, 77] on b "**********" at bounding box center [140, 75] width 14 height 3
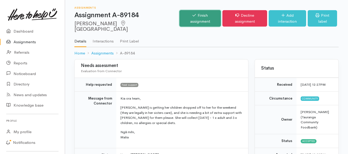
click at [187, 16] on link "Finish assignment" at bounding box center [200, 18] width 41 height 16
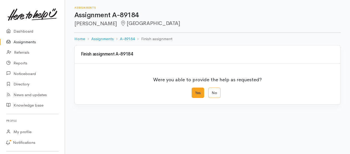
click at [196, 94] on label "Yes" at bounding box center [198, 92] width 12 height 11
click at [195, 91] on input "Yes" at bounding box center [193, 88] width 3 height 3
radio input "true"
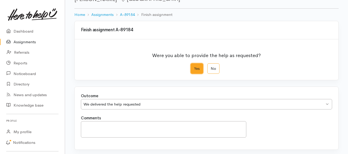
scroll to position [73, 0]
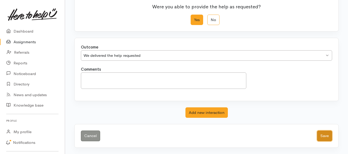
click at [327, 135] on button "Save" at bounding box center [324, 135] width 15 height 11
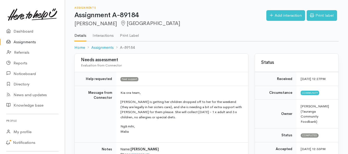
click at [35, 41] on link "Assignments" at bounding box center [32, 42] width 65 height 11
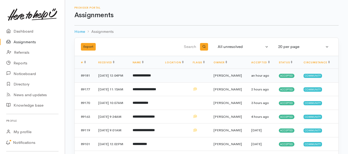
click at [151, 77] on b "**********" at bounding box center [142, 75] width 18 height 3
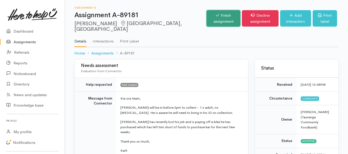
click at [207, 19] on link "Finish assignment" at bounding box center [224, 18] width 34 height 16
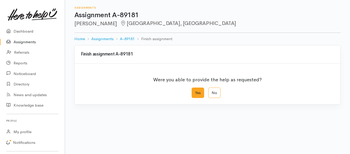
click at [196, 93] on label "Yes" at bounding box center [198, 92] width 12 height 11
click at [195, 91] on input "Yes" at bounding box center [193, 88] width 3 height 3
radio input "true"
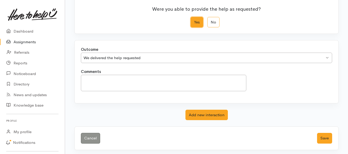
scroll to position [73, 0]
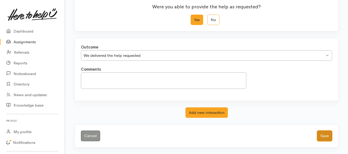
click at [323, 135] on button "Save" at bounding box center [324, 135] width 15 height 11
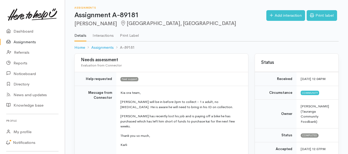
click at [29, 43] on link "Assignments" at bounding box center [32, 42] width 65 height 11
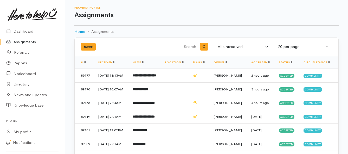
click at [28, 43] on link "Assignments" at bounding box center [32, 42] width 65 height 11
click at [22, 41] on link "Assignments" at bounding box center [32, 42] width 65 height 11
click at [23, 39] on link "Assignments" at bounding box center [32, 42] width 65 height 11
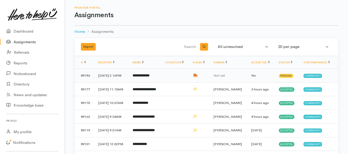
click at [148, 77] on b "**********" at bounding box center [141, 75] width 17 height 3
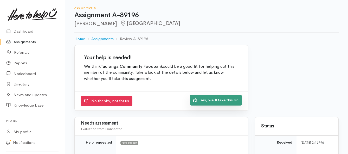
click at [200, 102] on link "Yes, we'll take this on" at bounding box center [216, 100] width 52 height 11
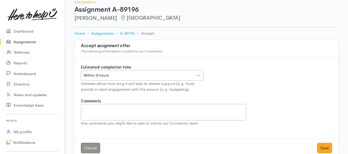
scroll to position [15, 0]
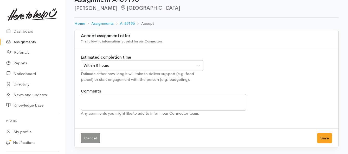
click at [175, 66] on div "Within 8 hours" at bounding box center [140, 65] width 112 height 6
click at [320, 139] on button "Save" at bounding box center [324, 138] width 15 height 11
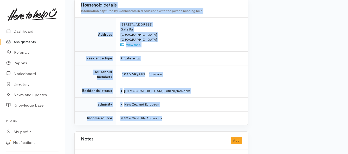
scroll to position [416, 0]
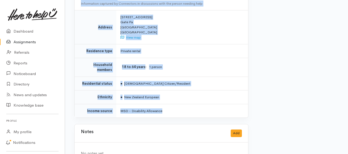
drag, startPoint x: 119, startPoint y: 66, endPoint x: 179, endPoint y: 101, distance: 69.1
copy div "Kia ora team, Delivery on Monday for Cara please - 1 x adult, Food/dietary requ…"
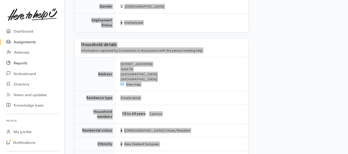
scroll to position [364, 0]
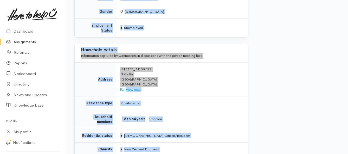
click at [27, 44] on link "Assignments" at bounding box center [32, 42] width 65 height 11
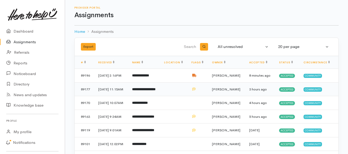
click at [143, 91] on b "**********" at bounding box center [143, 88] width 23 height 3
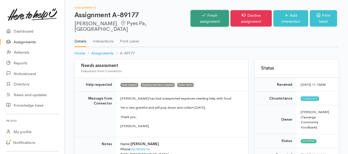
click at [191, 21] on link "Finish assignment" at bounding box center [210, 18] width 38 height 16
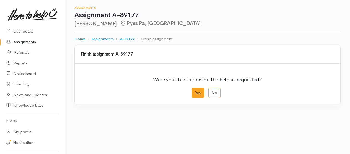
click at [196, 92] on label "Yes" at bounding box center [198, 92] width 12 height 11
click at [195, 91] on input "Yes" at bounding box center [193, 88] width 3 height 3
radio input "true"
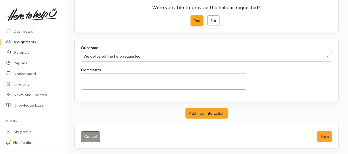
scroll to position [73, 0]
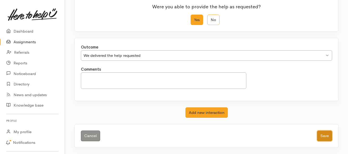
click at [324, 135] on button "Save" at bounding box center [324, 135] width 15 height 11
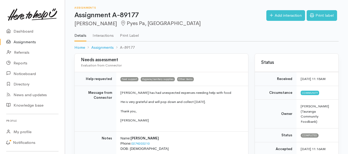
click at [35, 42] on link "Assignments" at bounding box center [32, 42] width 65 height 11
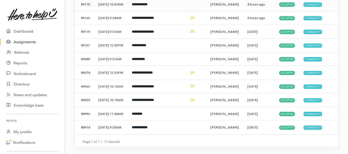
scroll to position [141, 0]
click at [141, 125] on b "**********" at bounding box center [140, 126] width 16 height 3
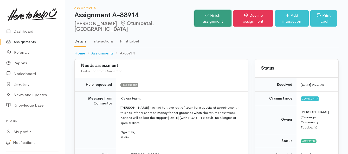
click at [200, 20] on link "Finish assignment" at bounding box center [212, 18] width 37 height 16
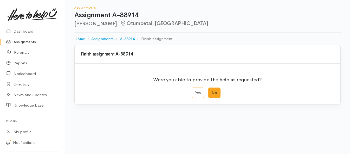
click at [212, 93] on label "No" at bounding box center [214, 92] width 12 height 11
click at [212, 91] on input "No" at bounding box center [209, 88] width 3 height 3
radio input "true"
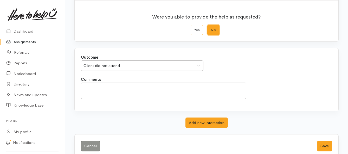
scroll to position [73, 0]
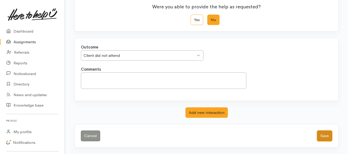
click at [320, 134] on button "Save" at bounding box center [324, 135] width 15 height 11
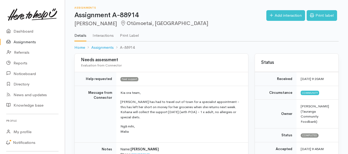
click at [33, 40] on link "Assignments" at bounding box center [32, 42] width 65 height 11
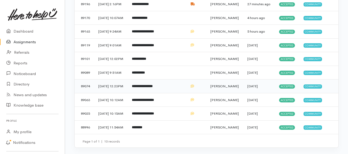
scroll to position [122, 0]
click at [142, 125] on b "********" at bounding box center [137, 126] width 10 height 3
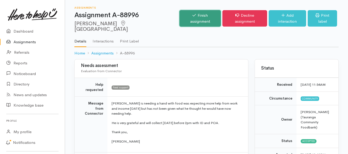
click at [180, 17] on link "Finish assignment" at bounding box center [200, 18] width 41 height 16
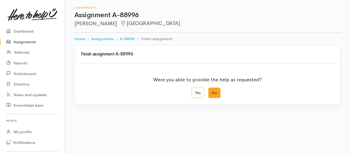
click at [214, 93] on label "No" at bounding box center [214, 92] width 12 height 11
click at [212, 91] on input "No" at bounding box center [209, 88] width 3 height 3
radio input "true"
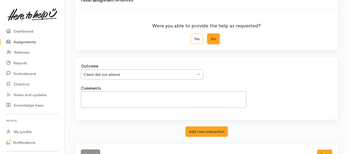
scroll to position [73, 0]
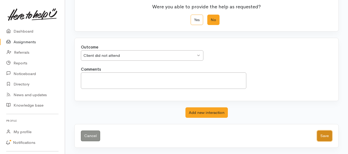
click at [323, 137] on button "Save" at bounding box center [324, 135] width 15 height 11
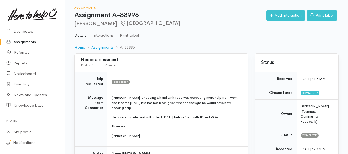
click at [27, 41] on link "Assignments" at bounding box center [32, 42] width 65 height 11
